Goal: Task Accomplishment & Management: Manage account settings

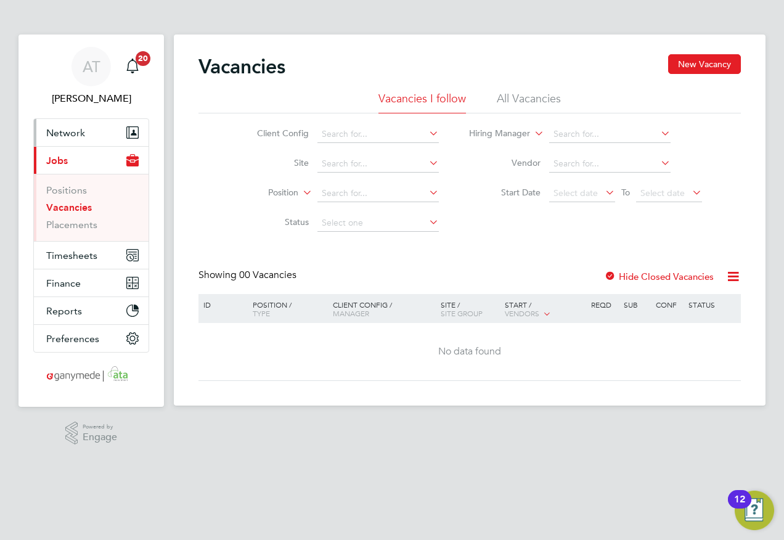
click at [59, 132] on span "Network" at bounding box center [65, 133] width 39 height 12
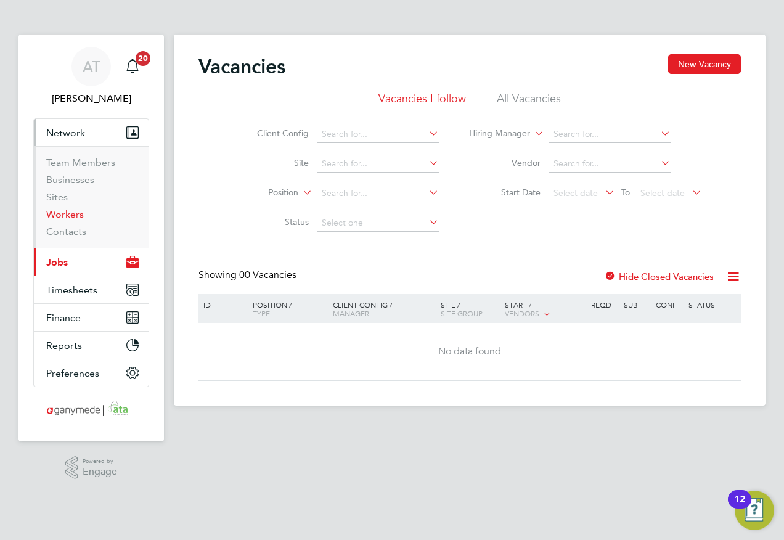
drag, startPoint x: 57, startPoint y: 214, endPoint x: 167, endPoint y: 206, distance: 110.6
click at [57, 213] on link "Workers" at bounding box center [65, 214] width 38 height 12
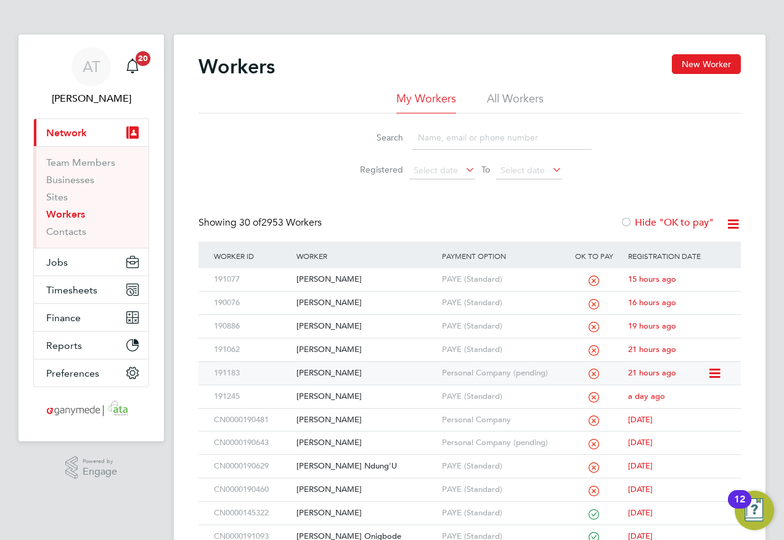
click at [307, 370] on div "[PERSON_NAME]" at bounding box center [365, 373] width 145 height 23
click at [51, 264] on span "Jobs" at bounding box center [57, 262] width 22 height 12
click at [60, 261] on span "Jobs" at bounding box center [57, 262] width 22 height 12
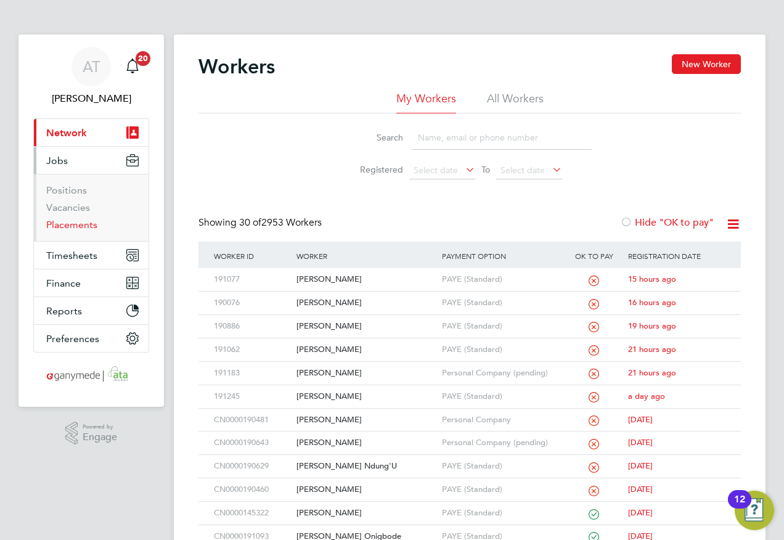
click at [56, 224] on link "Placements" at bounding box center [71, 225] width 51 height 12
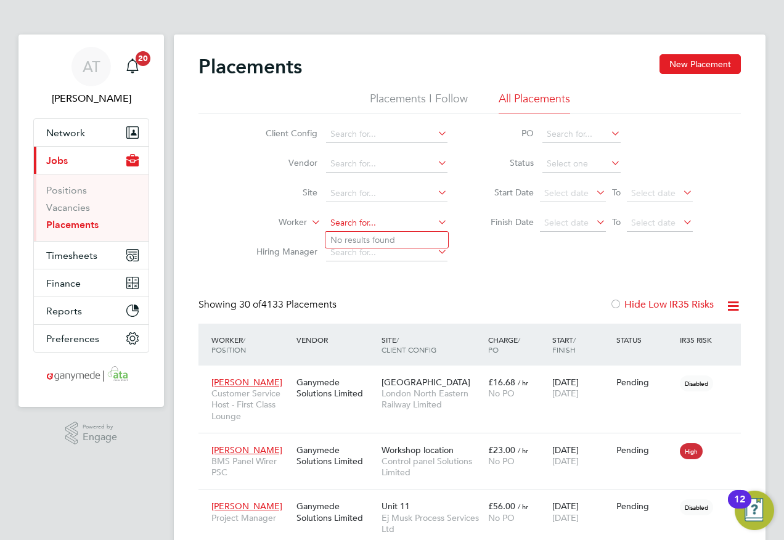
click at [337, 223] on input at bounding box center [386, 222] width 121 height 17
drag, startPoint x: 335, startPoint y: 234, endPoint x: 287, endPoint y: 204, distance: 56.8
click at [333, 233] on li "Ross G lancy" at bounding box center [386, 240] width 123 height 17
type input "[PERSON_NAME]"
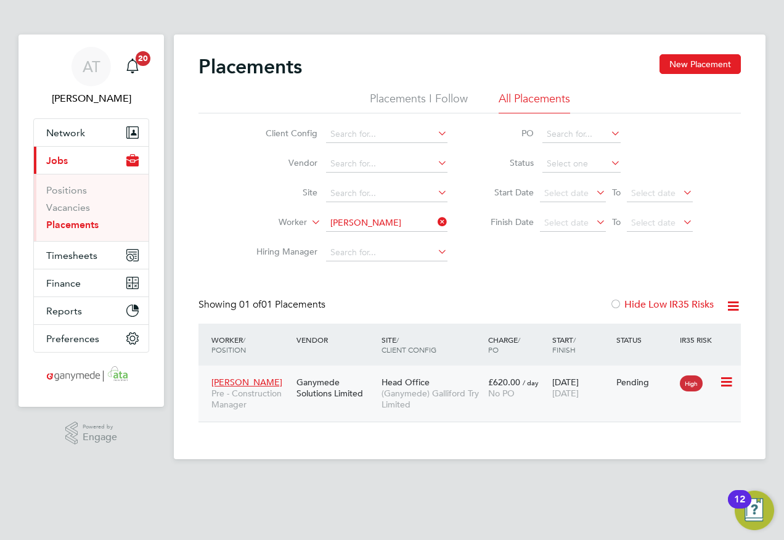
click at [453, 405] on span "(Ganymede) Galliford Try Limited" at bounding box center [431, 399] width 100 height 22
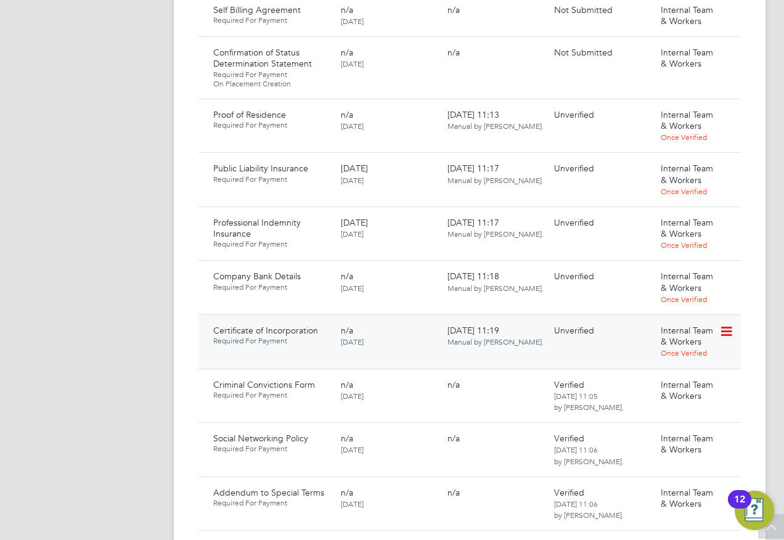
scroll to position [1047, 0]
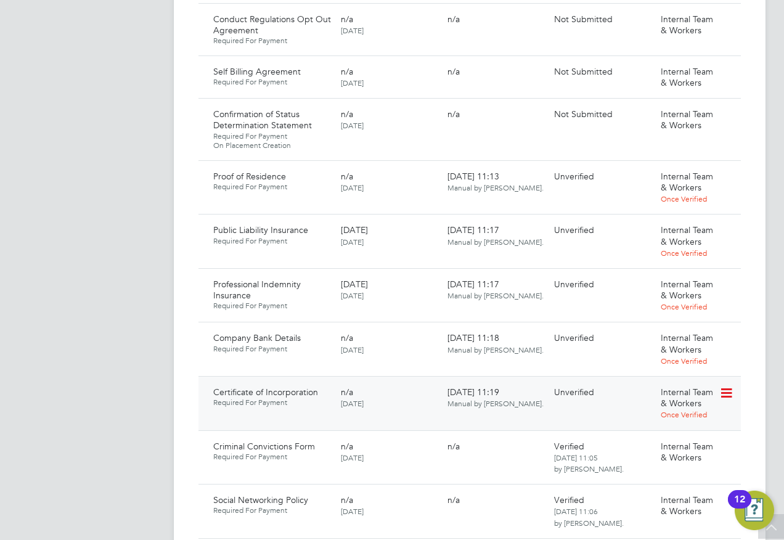
click at [729, 386] on icon at bounding box center [725, 393] width 12 height 15
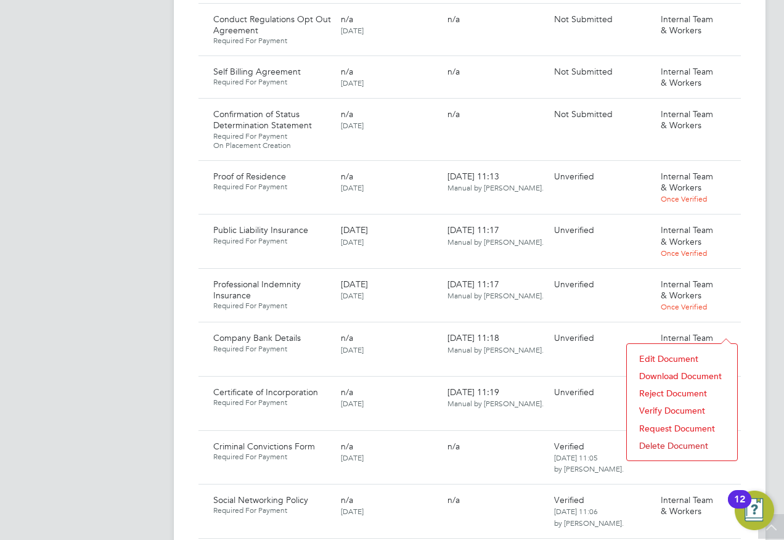
click at [657, 375] on li "Download Document" at bounding box center [682, 375] width 98 height 17
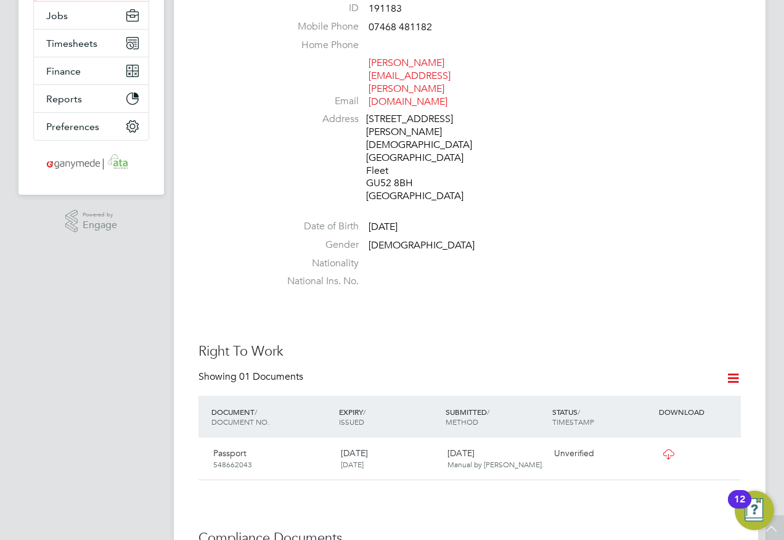
scroll to position [0, 0]
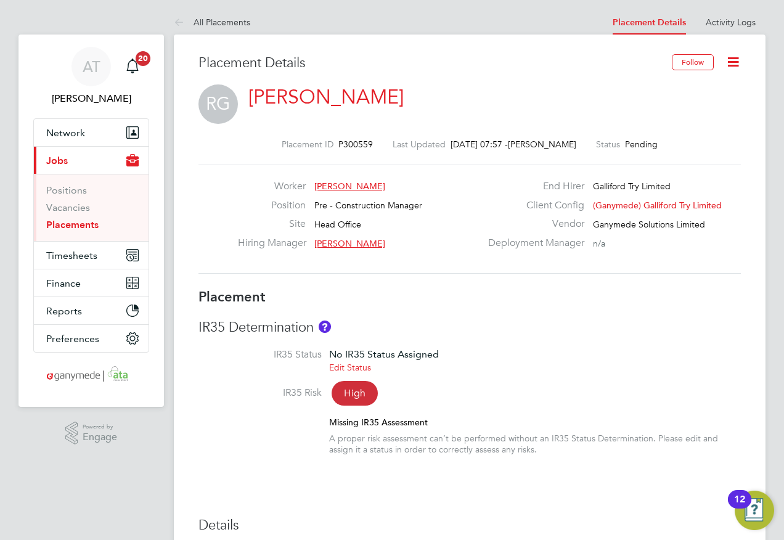
click at [663, 203] on span "(Ganymede) Galliford Try Limited" at bounding box center [657, 205] width 129 height 11
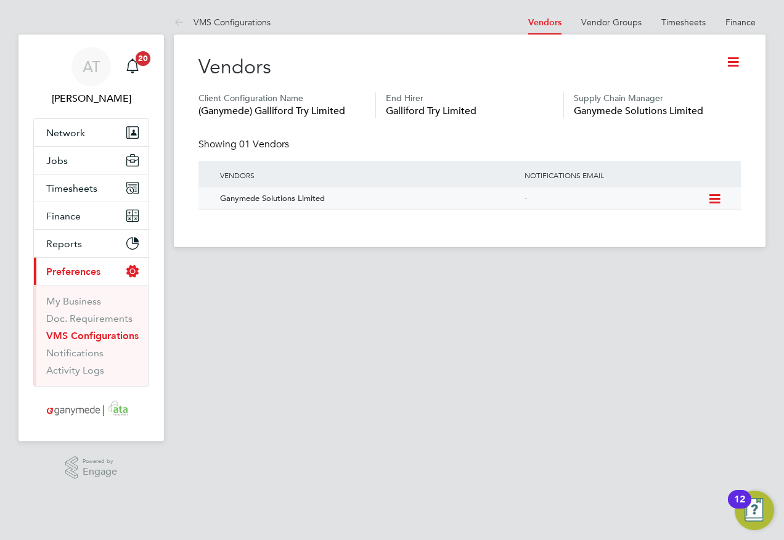
click at [270, 200] on div "Ganymede Solutions Limited" at bounding box center [366, 198] width 311 height 23
click at [713, 197] on icon at bounding box center [713, 199] width 12 height 15
drag, startPoint x: 535, startPoint y: 290, endPoint x: 668, endPoint y: 166, distance: 181.8
click at [535, 290] on main "VMS Configurations Vendors Vendor Groups Timesheets Finance Vendors Vendor Grou…" at bounding box center [469, 247] width 591 height 494
click at [739, 59] on icon at bounding box center [732, 61] width 15 height 15
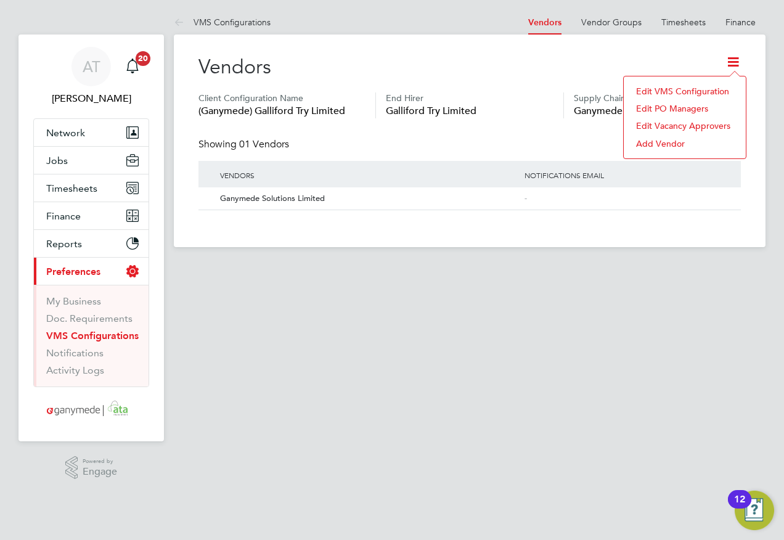
click at [499, 65] on div "Vendors" at bounding box center [469, 73] width 542 height 38
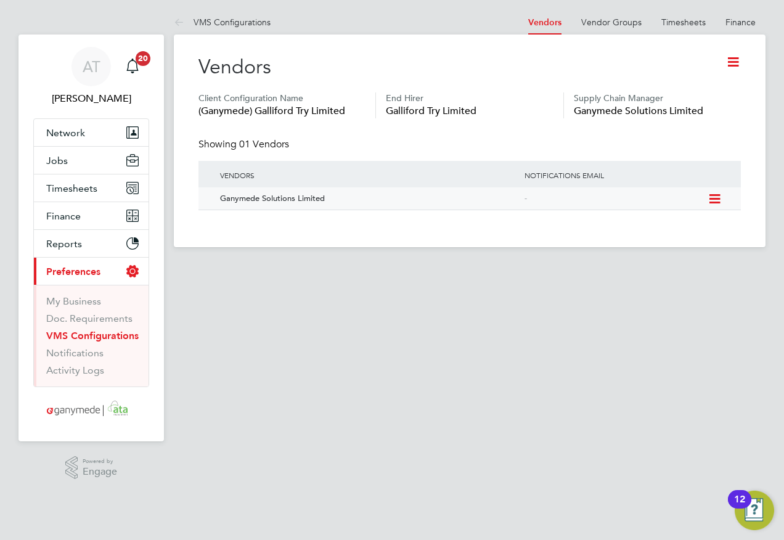
click at [253, 199] on div "Ganymede Solutions Limited" at bounding box center [366, 198] width 311 height 23
click at [67, 133] on span "Network" at bounding box center [65, 133] width 39 height 12
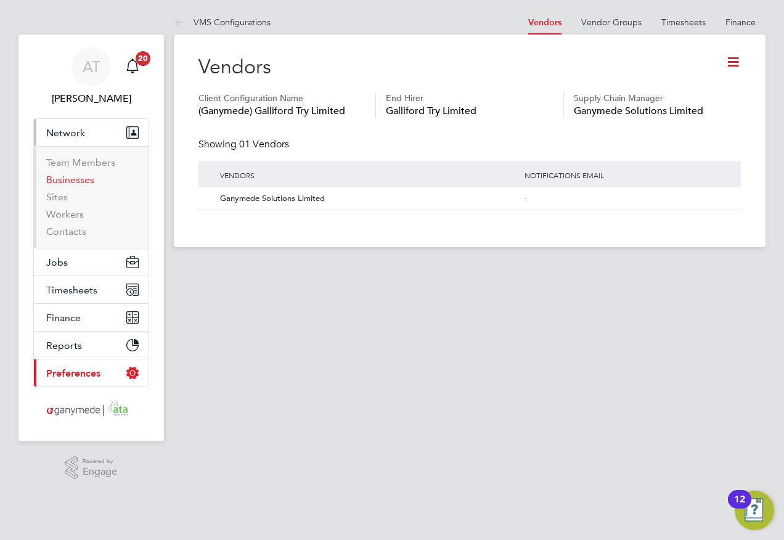
drag, startPoint x: 61, startPoint y: 179, endPoint x: 95, endPoint y: 174, distance: 34.9
click at [61, 179] on link "Businesses" at bounding box center [70, 180] width 48 height 12
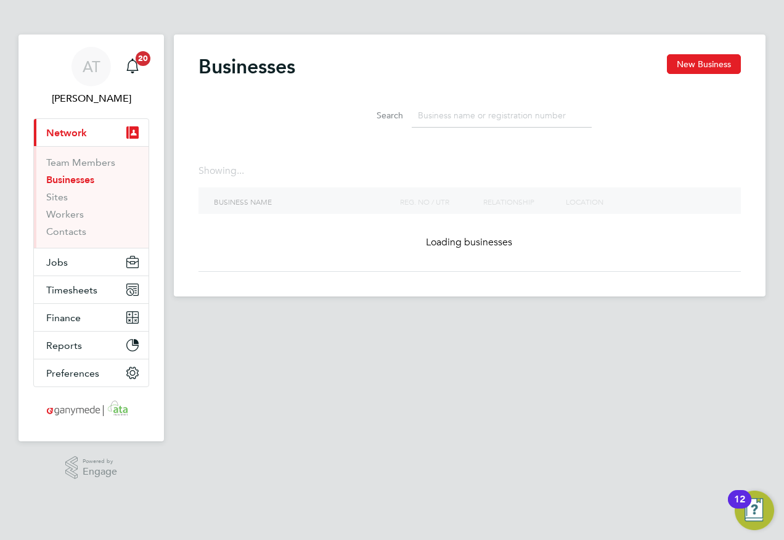
click at [427, 109] on input at bounding box center [502, 116] width 180 height 24
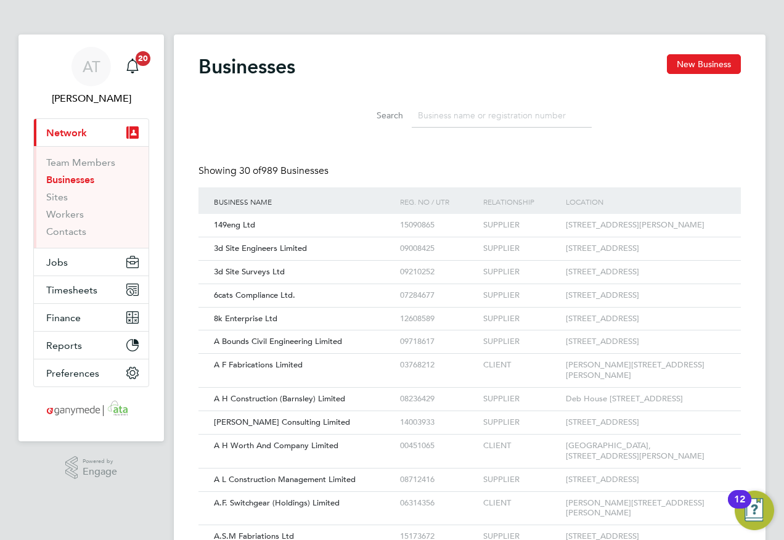
scroll to position [6, 6]
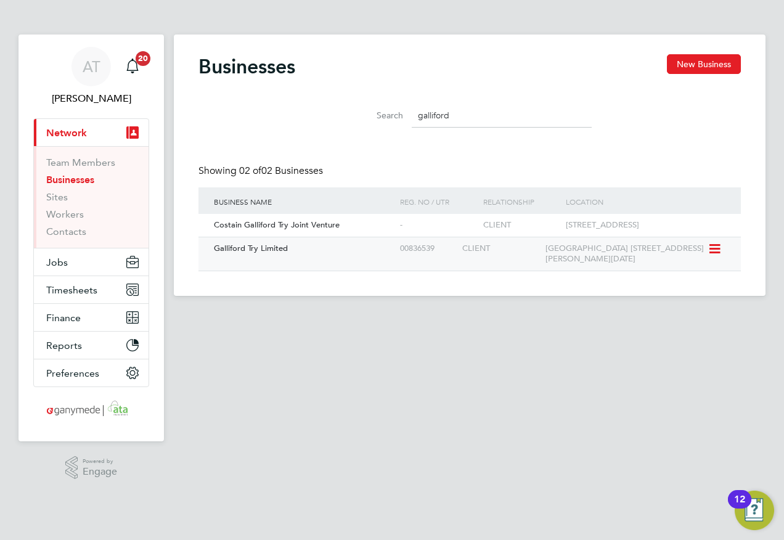
type input "galliford"
click at [256, 248] on span "Galliford Try Limited" at bounding box center [251, 248] width 74 height 10
click at [69, 133] on span "Network" at bounding box center [66, 133] width 41 height 12
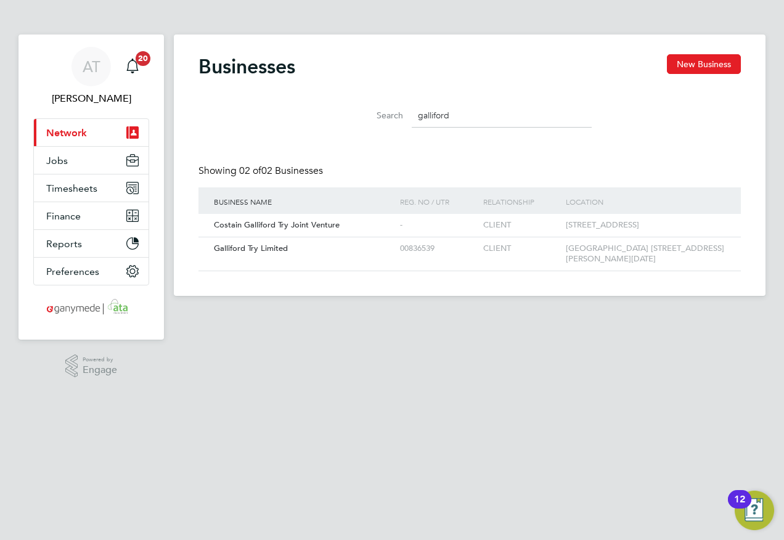
click at [65, 134] on span "Network" at bounding box center [66, 133] width 41 height 12
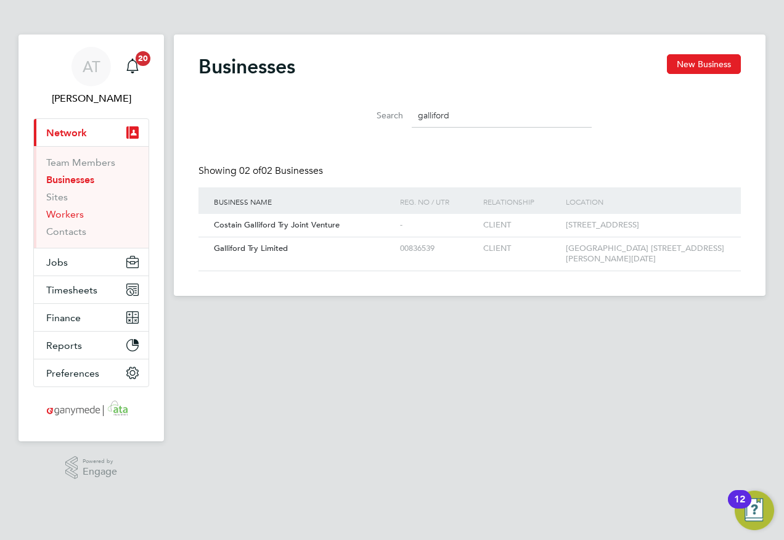
click at [61, 214] on link "Workers" at bounding box center [65, 214] width 38 height 12
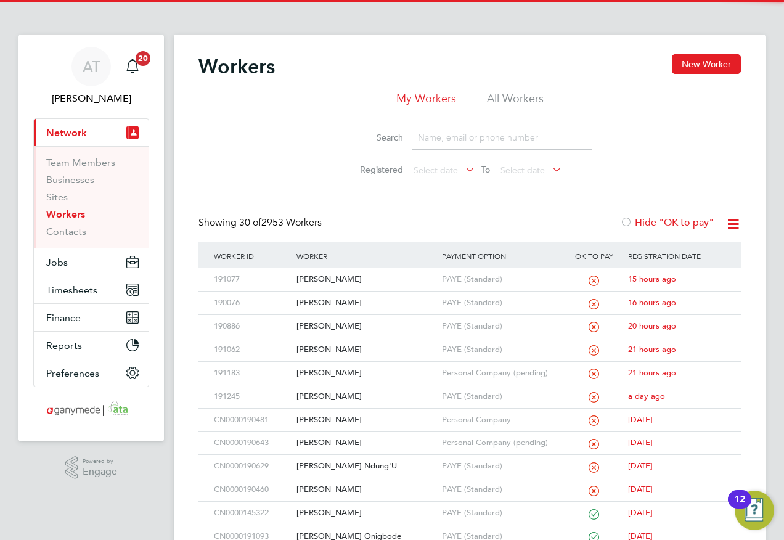
click at [433, 135] on input at bounding box center [502, 138] width 180 height 24
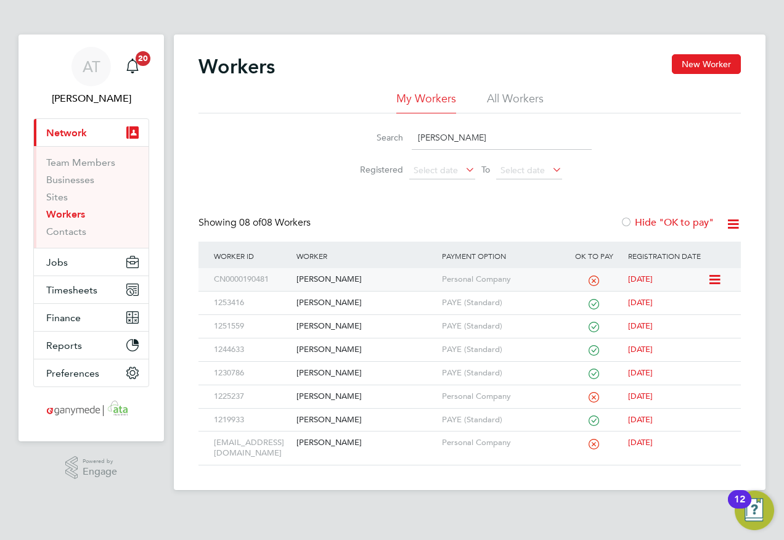
type input "harry"
click at [331, 279] on div "[PERSON_NAME]" at bounding box center [365, 279] width 145 height 23
click at [332, 278] on div "[PERSON_NAME]" at bounding box center [365, 279] width 145 height 23
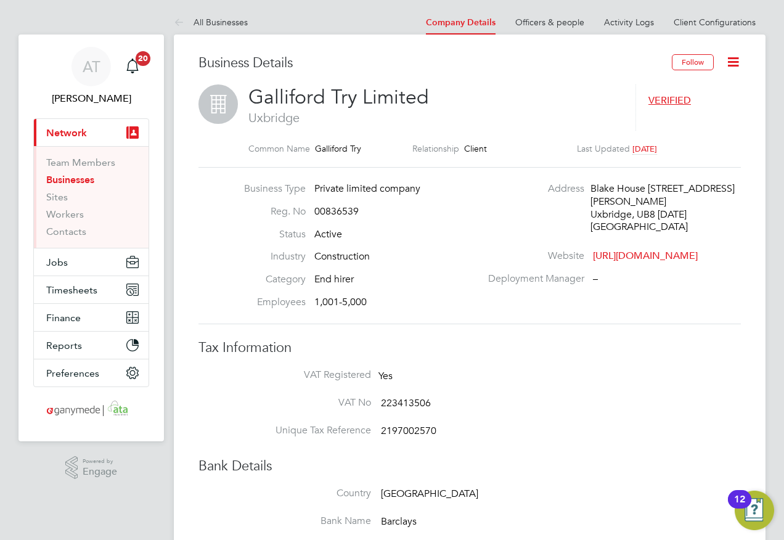
click at [465, 22] on link "Company Details" at bounding box center [461, 22] width 70 height 10
click at [62, 180] on link "Businesses" at bounding box center [70, 180] width 48 height 12
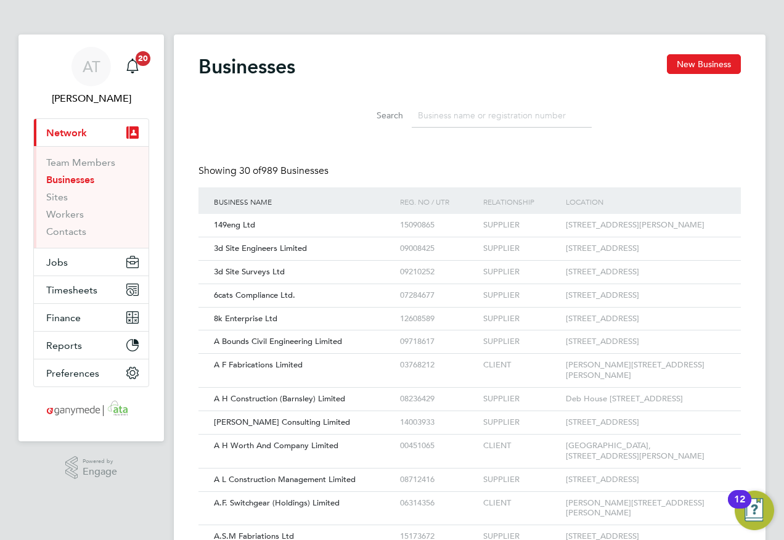
click at [424, 108] on input at bounding box center [502, 116] width 180 height 24
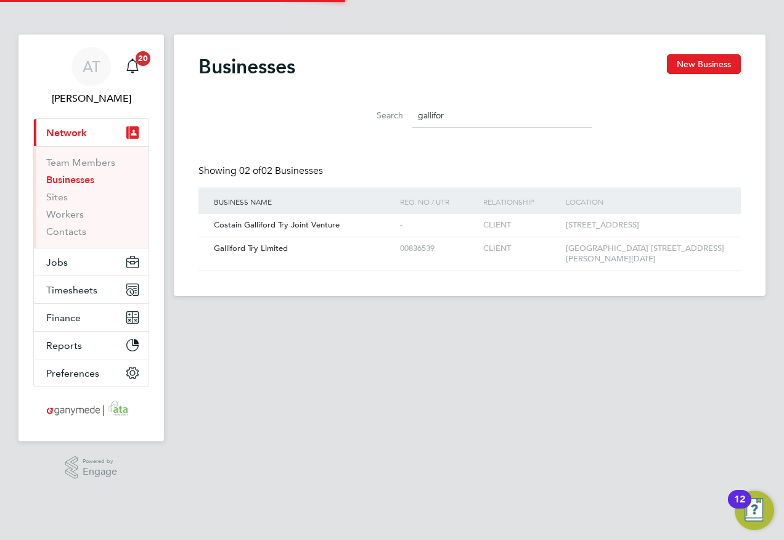
type input "galliford"
drag, startPoint x: 466, startPoint y: 117, endPoint x: 325, endPoint y: 118, distance: 141.1
click at [325, 118] on div "Search galliford" at bounding box center [469, 112] width 542 height 43
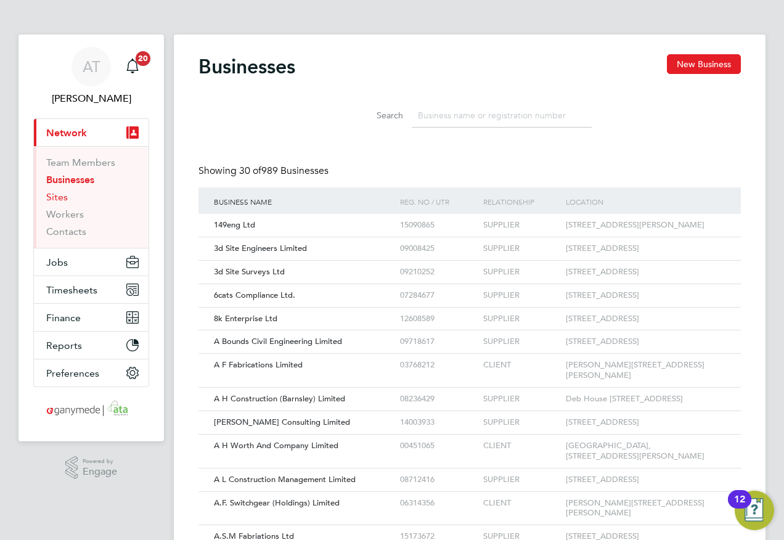
click at [52, 196] on link "Sites" at bounding box center [57, 197] width 22 height 12
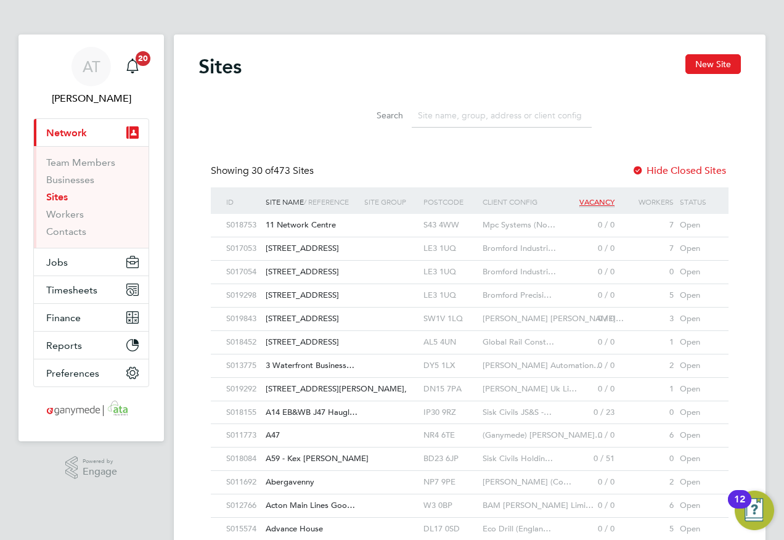
click at [421, 115] on input at bounding box center [502, 116] width 180 height 24
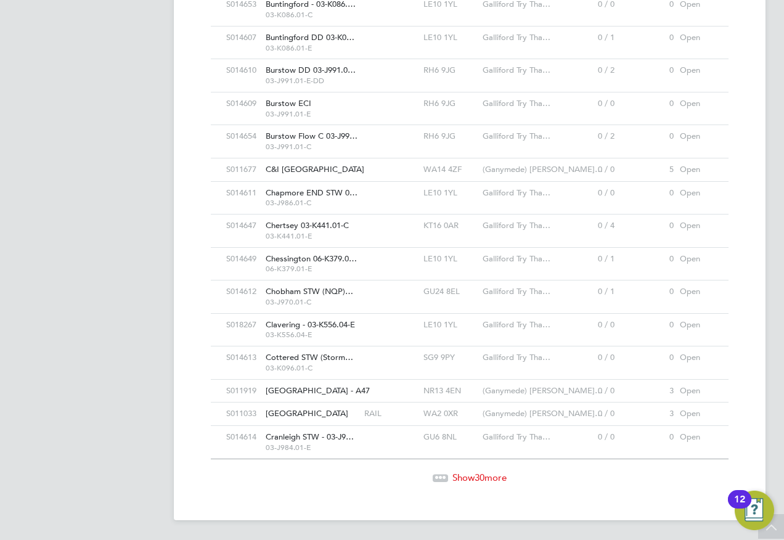
type input "galliford try"
drag, startPoint x: 474, startPoint y: 475, endPoint x: 441, endPoint y: 453, distance: 40.0
click at [474, 475] on span "30" at bounding box center [479, 477] width 10 height 12
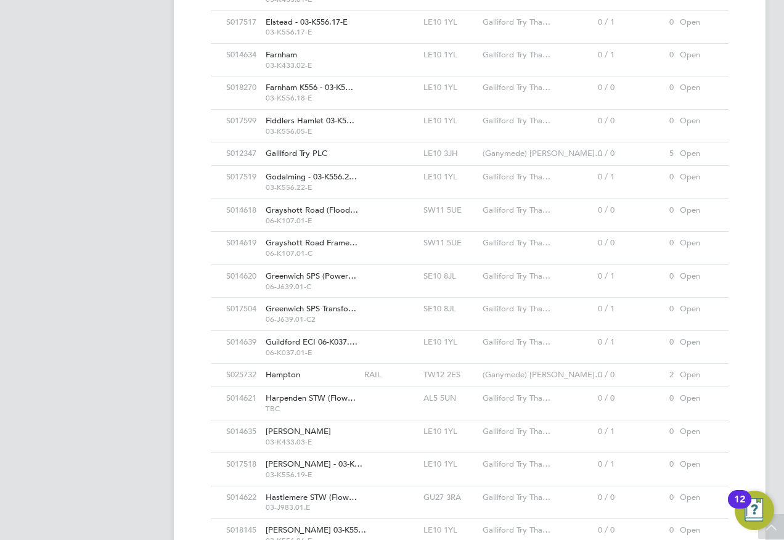
click at [289, 152] on span "Galliford Try PLC" at bounding box center [297, 153] width 62 height 10
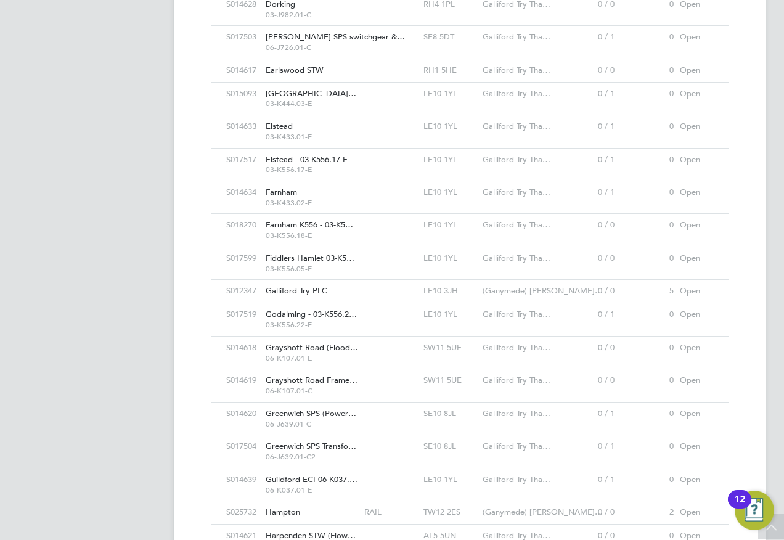
scroll to position [1231, 0]
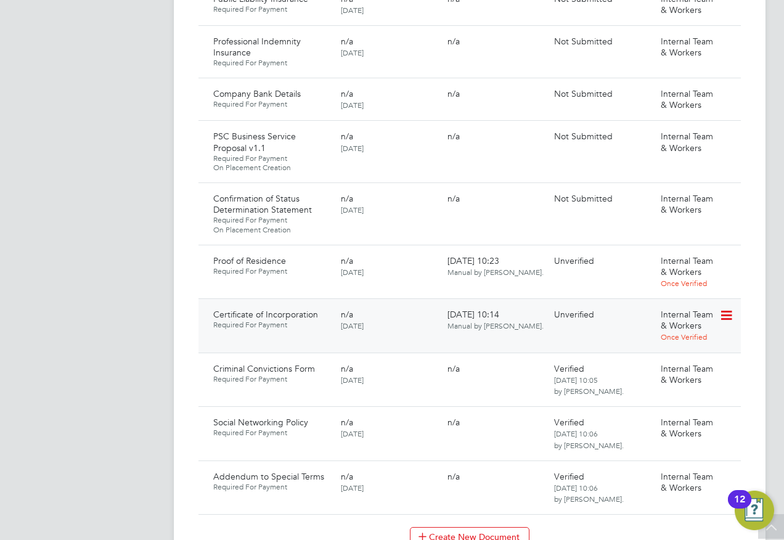
scroll to position [1232, 0]
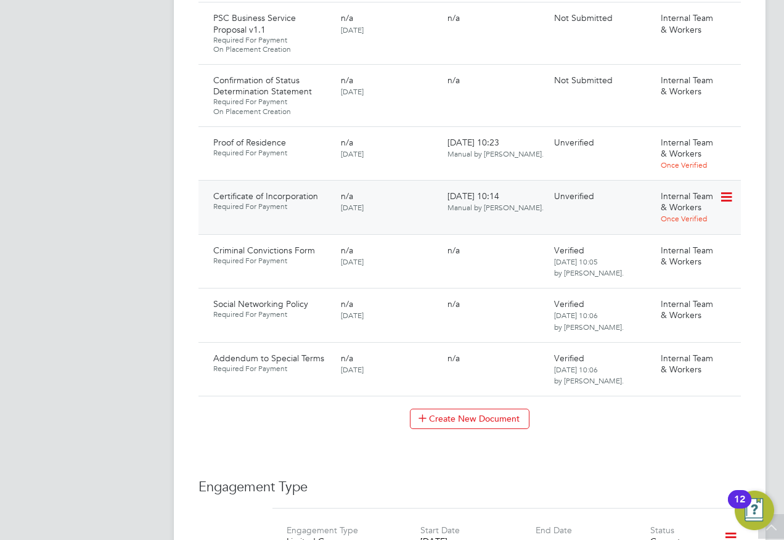
click at [724, 190] on icon at bounding box center [725, 197] width 12 height 15
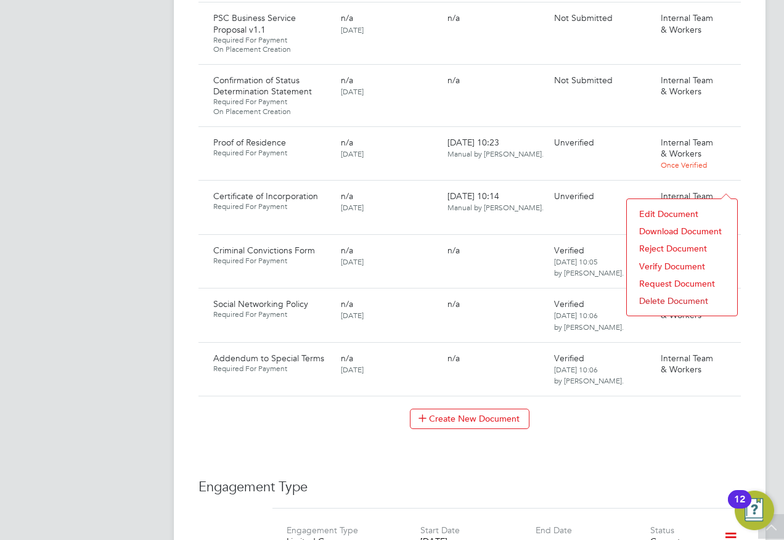
click at [650, 232] on li "Download Document" at bounding box center [682, 230] width 98 height 17
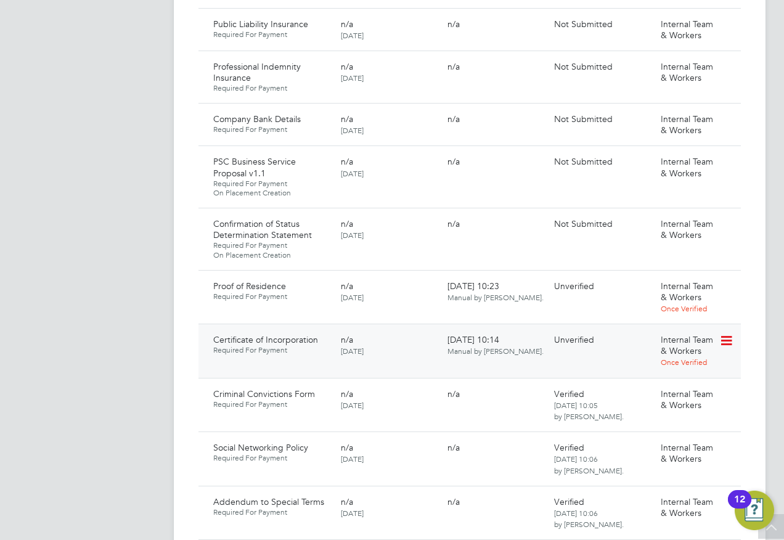
scroll to position [986, 0]
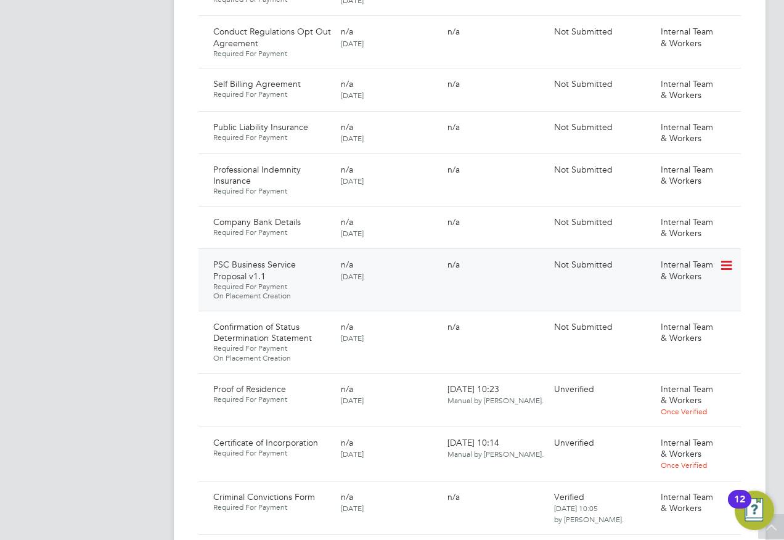
click at [726, 258] on icon at bounding box center [725, 265] width 12 height 15
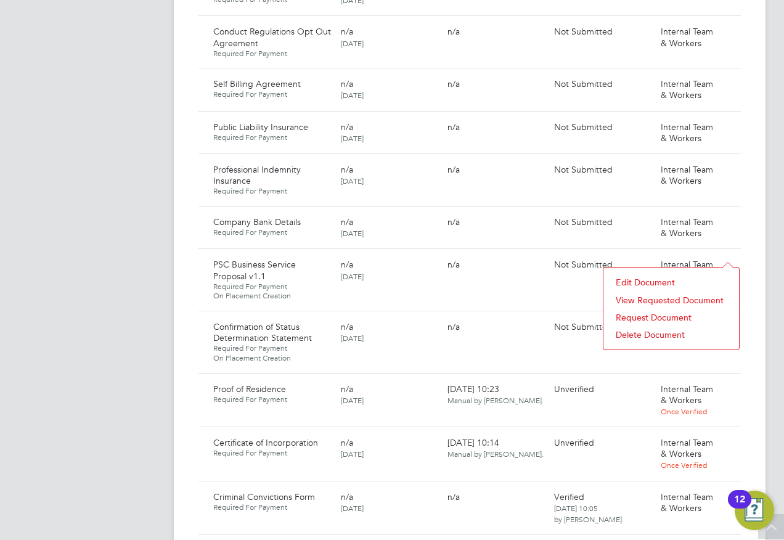
click at [628, 297] on li "View Requested Document" at bounding box center [670, 299] width 123 height 17
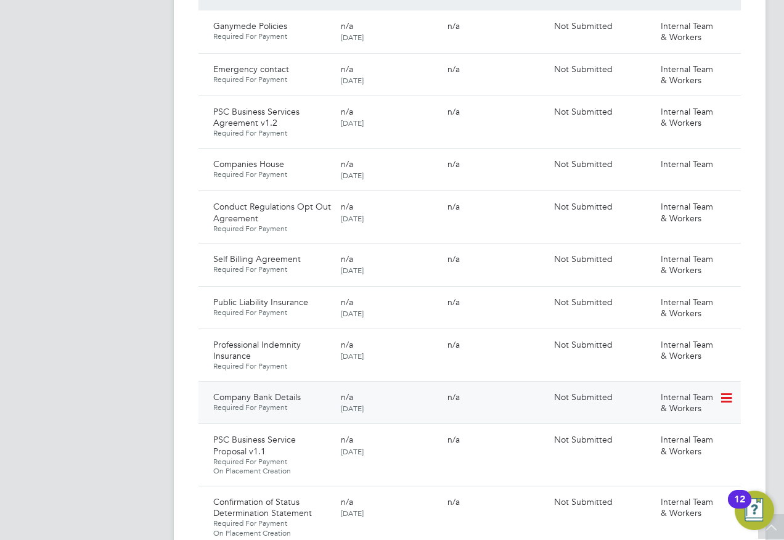
scroll to position [739, 0]
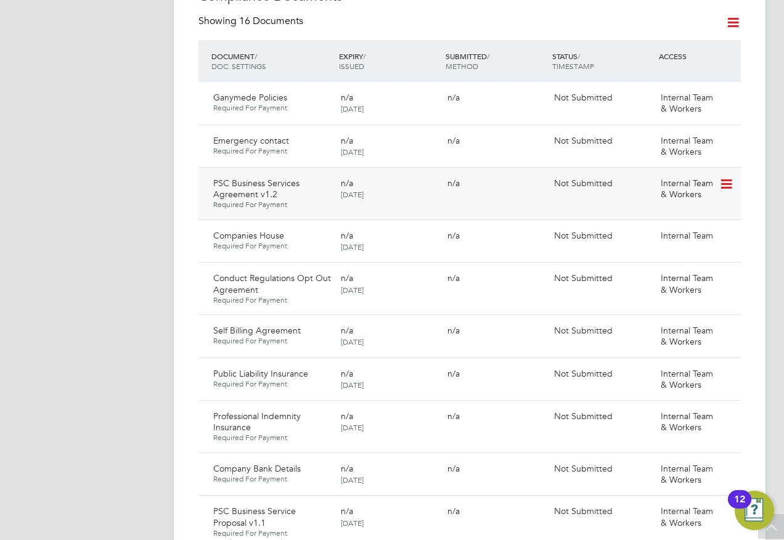
click at [724, 177] on icon at bounding box center [725, 184] width 12 height 15
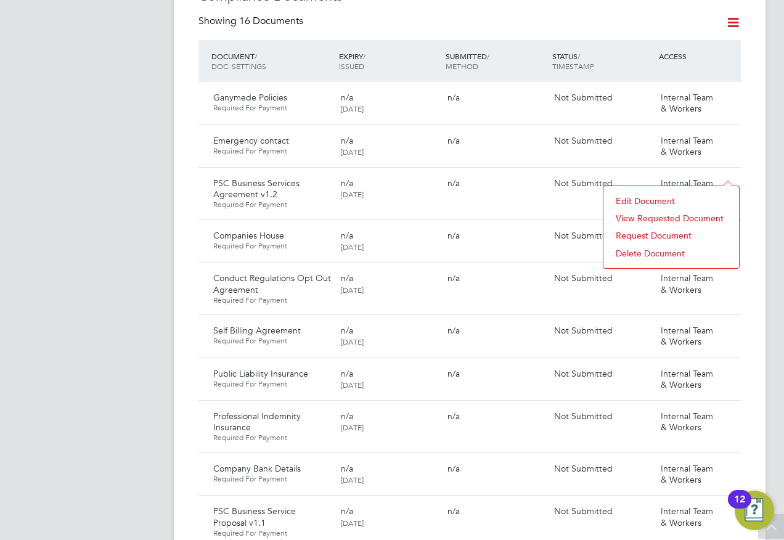
click at [636, 217] on li "View Requested Document" at bounding box center [670, 217] width 123 height 17
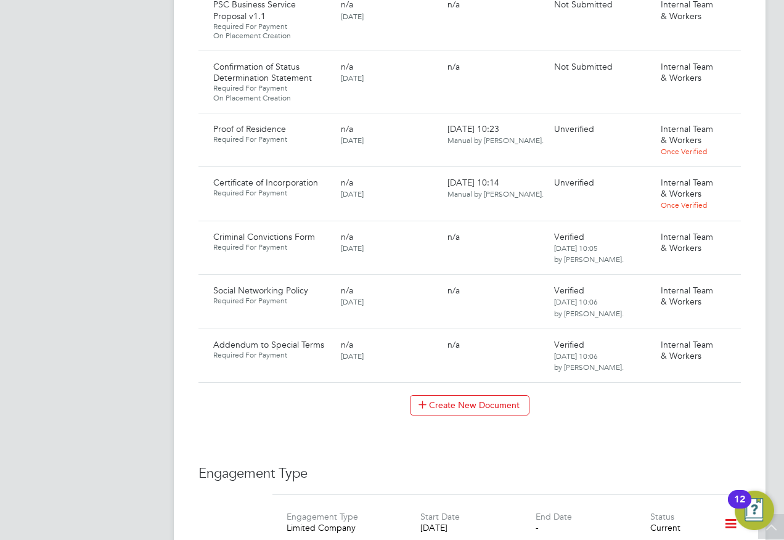
scroll to position [1479, 0]
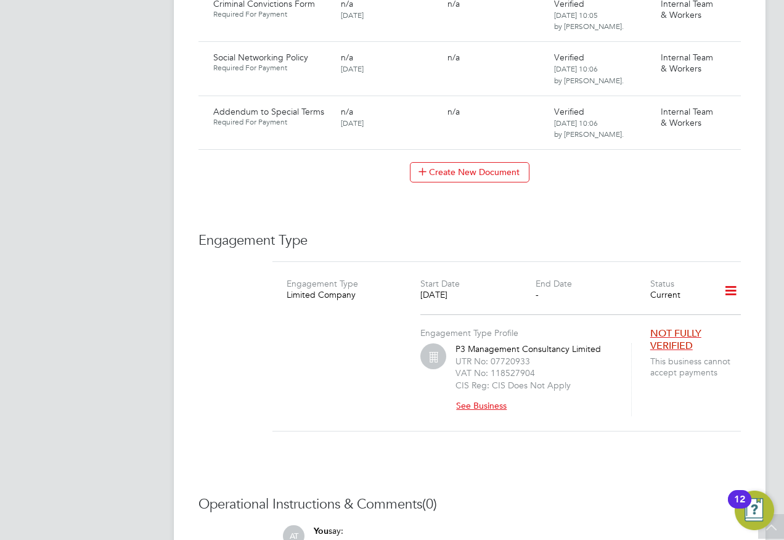
click at [485, 396] on button "See Business" at bounding box center [485, 406] width 61 height 20
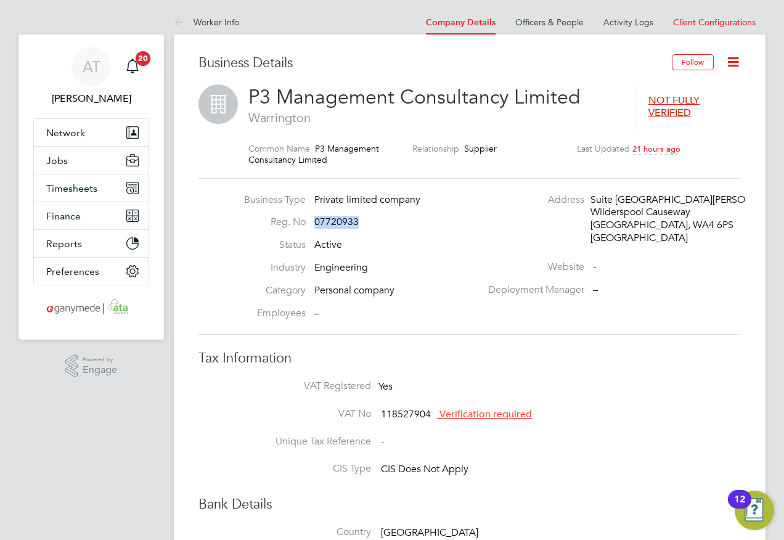
drag, startPoint x: 360, startPoint y: 222, endPoint x: 315, endPoint y: 222, distance: 45.6
click at [315, 222] on li "Reg. No 07720933" at bounding box center [359, 227] width 243 height 23
copy span "07720933"
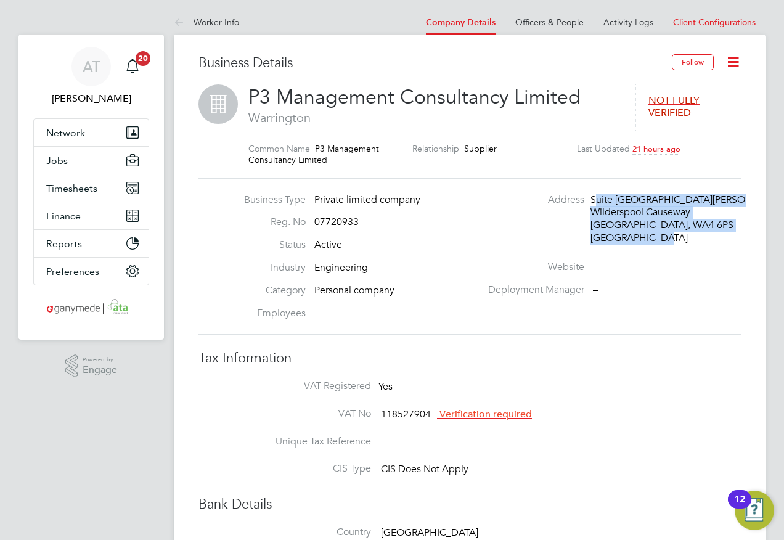
drag, startPoint x: 593, startPoint y: 198, endPoint x: 662, endPoint y: 241, distance: 80.5
click at [662, 241] on div "Suite 3 St James Business Centre Wilderspool Causeway Warrington, WA4 6PS Unite…" at bounding box center [648, 218] width 117 height 51
copy div "uite 3 St James Business Centre Wilderspool Causeway Warrington, WA4 6PS United…"
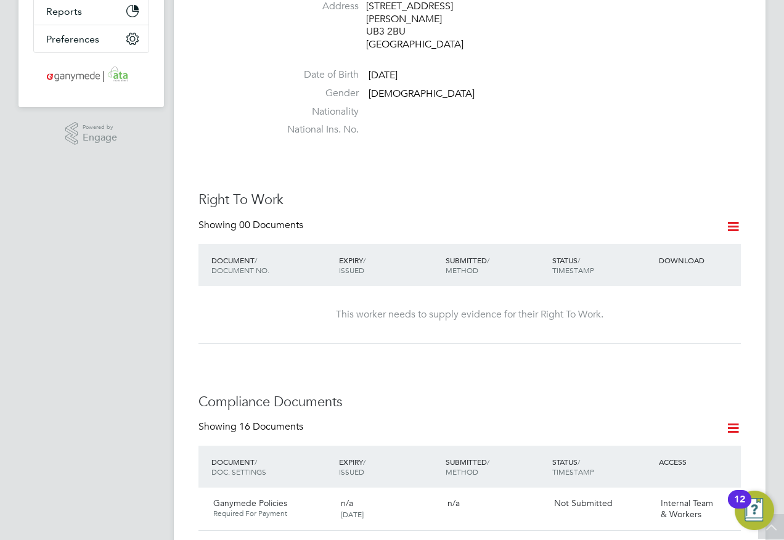
scroll to position [185, 0]
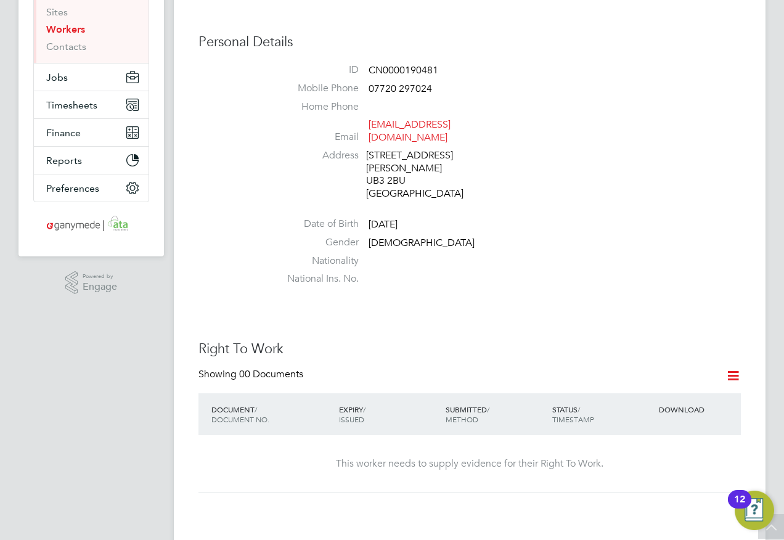
drag, startPoint x: 460, startPoint y: 141, endPoint x: 365, endPoint y: 147, distance: 95.0
click at [365, 149] on li "Address [STREET_ADDRESS][PERSON_NAME]" at bounding box center [506, 176] width 468 height 54
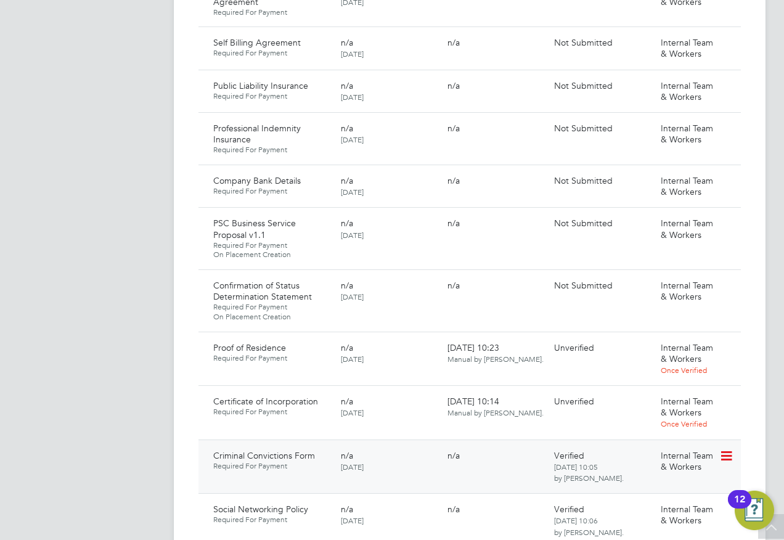
scroll to position [1140, 0]
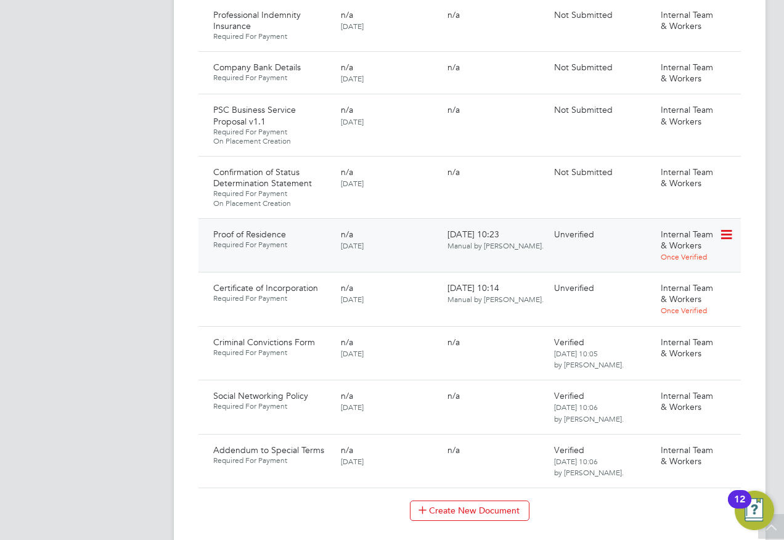
click at [722, 227] on icon at bounding box center [725, 234] width 12 height 15
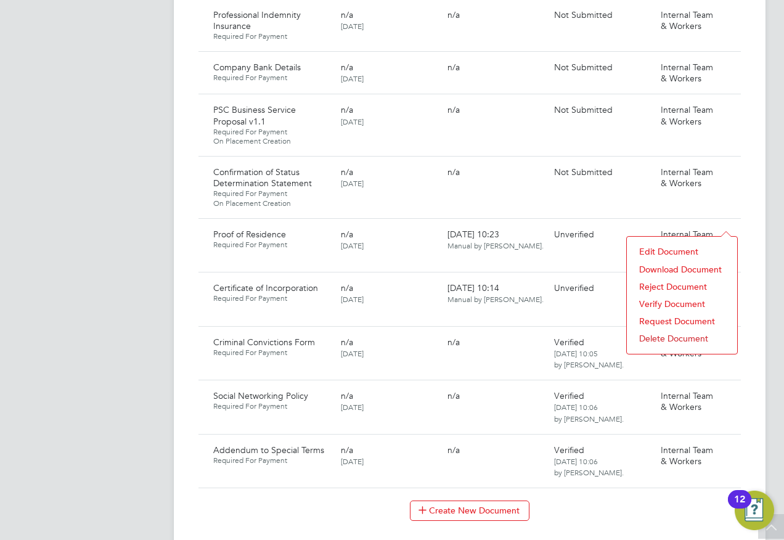
click at [659, 269] on li "Download Document" at bounding box center [682, 269] width 98 height 17
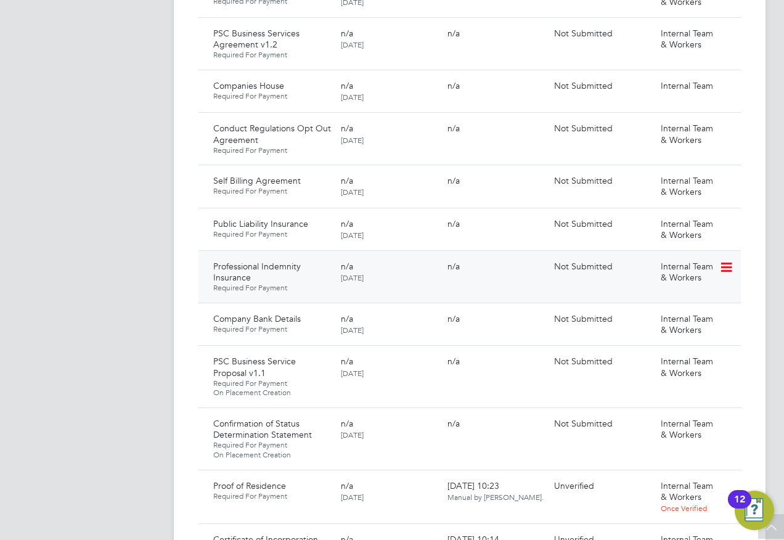
scroll to position [1079, 0]
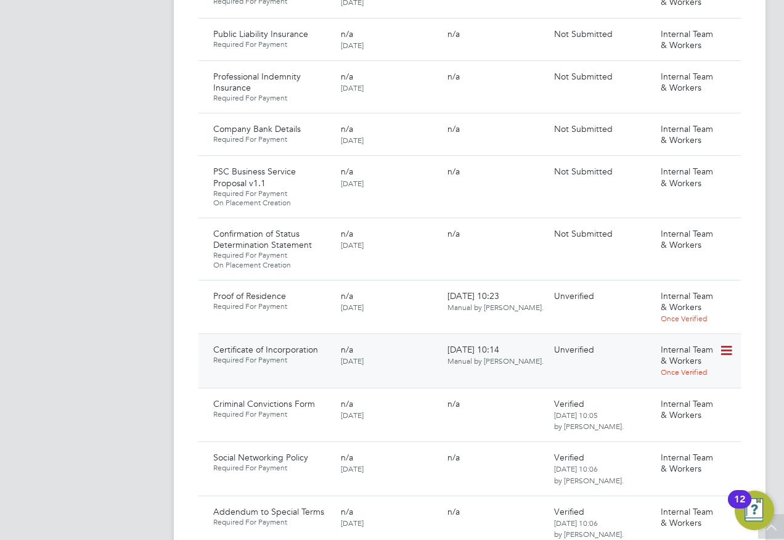
click at [726, 343] on icon at bounding box center [725, 350] width 12 height 15
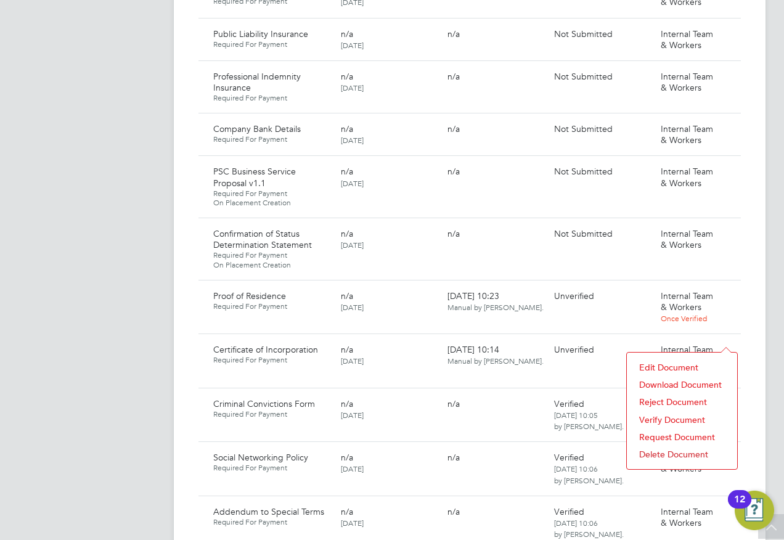
click at [658, 382] on li "Download Document" at bounding box center [682, 384] width 98 height 17
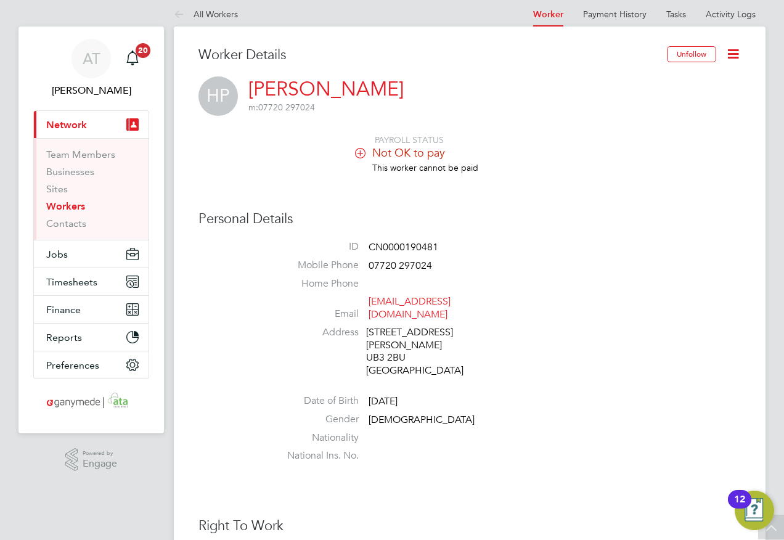
scroll to position [0, 0]
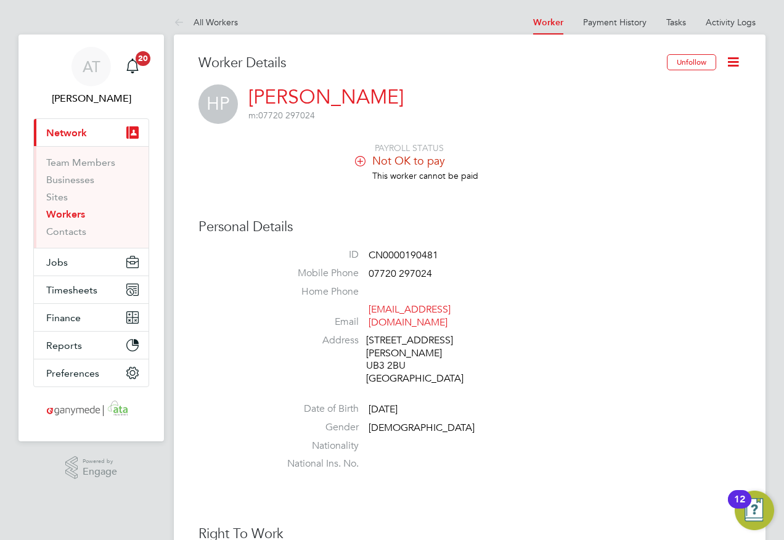
click at [733, 62] on icon at bounding box center [732, 61] width 15 height 15
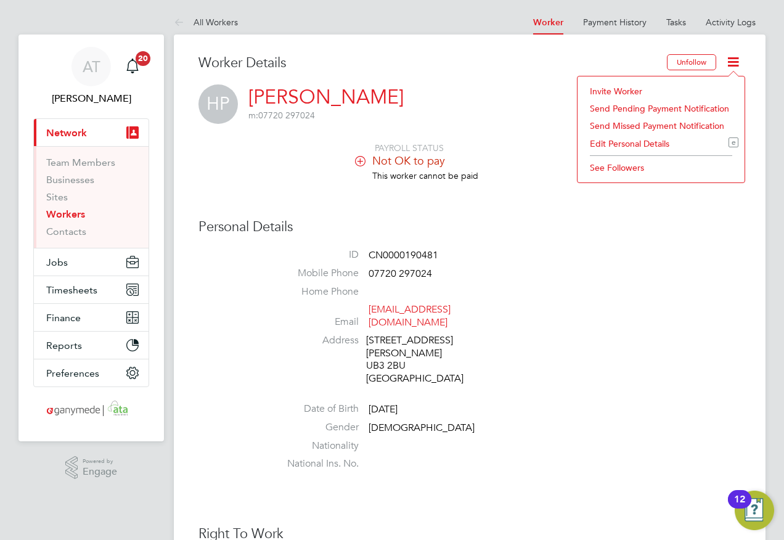
click at [600, 143] on li "Edit Personal Details e" at bounding box center [660, 143] width 155 height 17
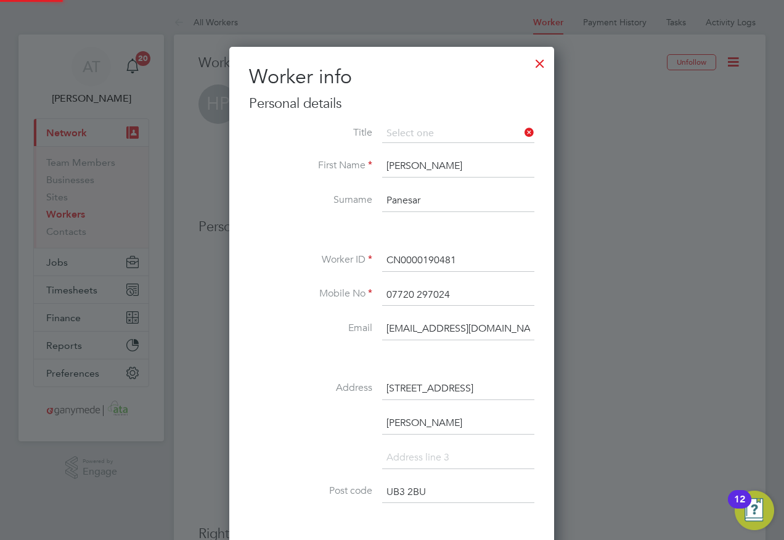
scroll to position [732, 326]
click at [265, 145] on li "Title" at bounding box center [391, 139] width 285 height 31
drag, startPoint x: 427, startPoint y: 163, endPoint x: 339, endPoint y: 163, distance: 88.1
click at [339, 166] on li "First Name [PERSON_NAME]" at bounding box center [391, 172] width 285 height 35
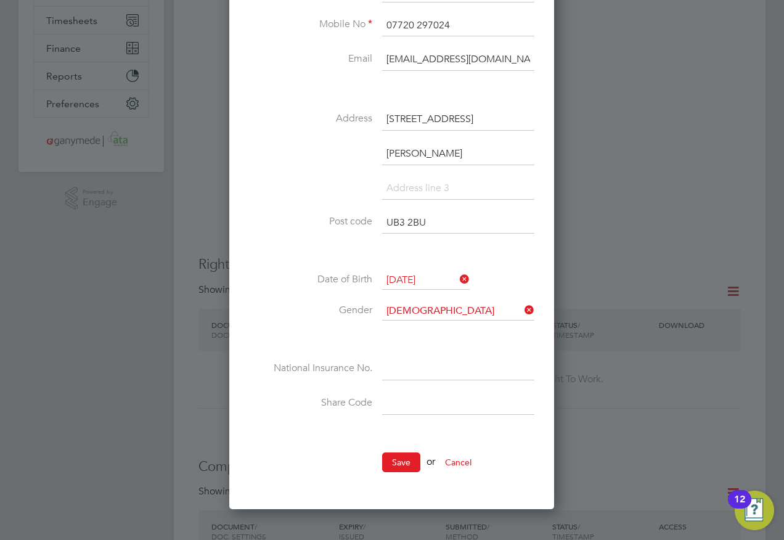
scroll to position [370, 0]
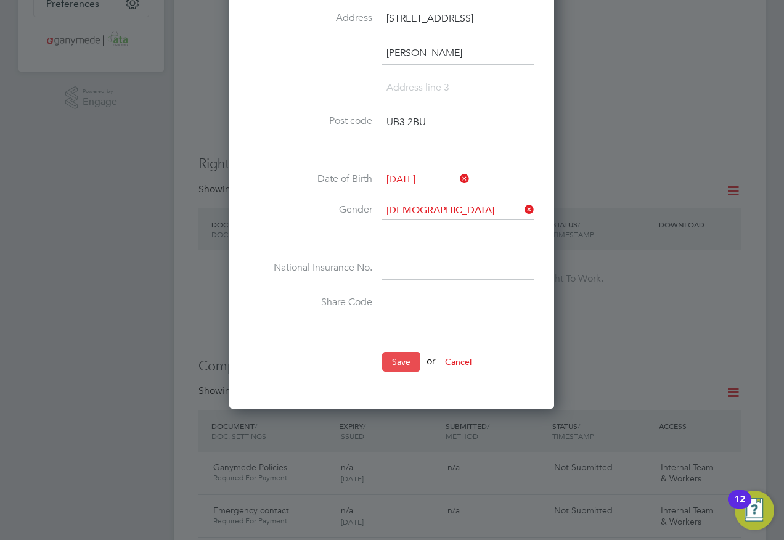
type input "Harcharnjit"
click at [402, 361] on button "Save" at bounding box center [401, 362] width 38 height 20
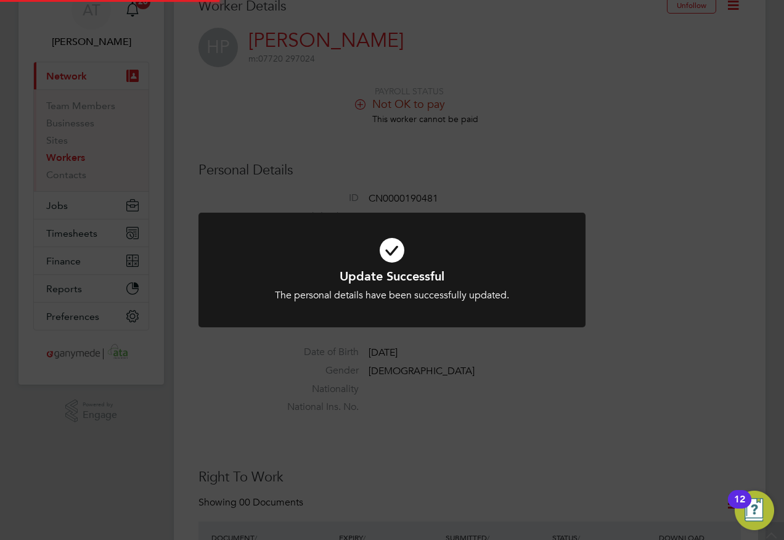
scroll to position [0, 0]
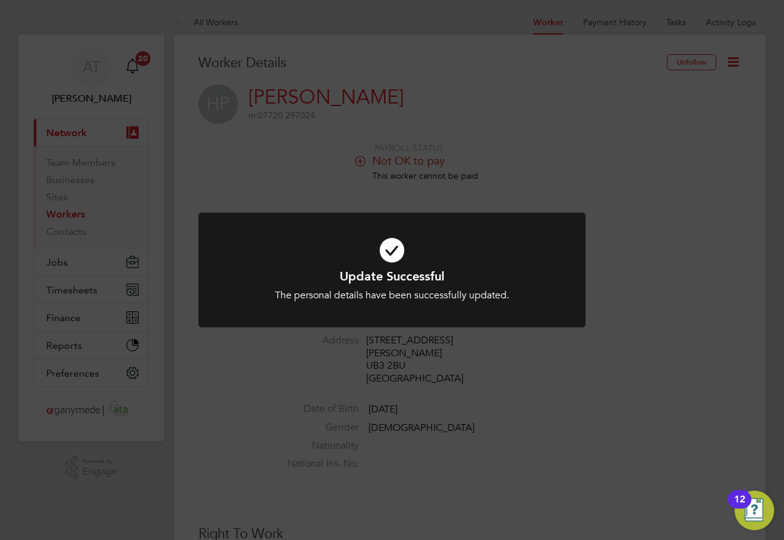
click at [203, 165] on div "Update Successful The personal details have been successfully updated. Cancel O…" at bounding box center [392, 270] width 784 height 540
